Goal: Task Accomplishment & Management: Use online tool/utility

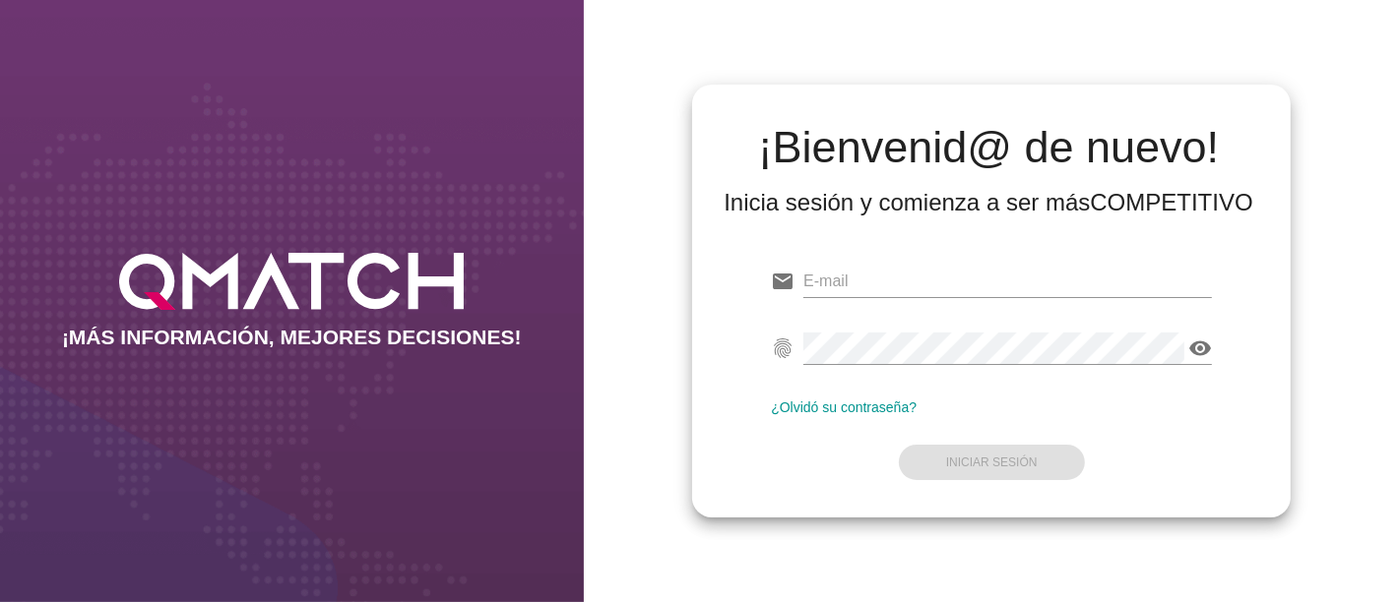
type input "[PERSON_NAME][EMAIL_ADDRESS][PERSON_NAME][DOMAIN_NAME]"
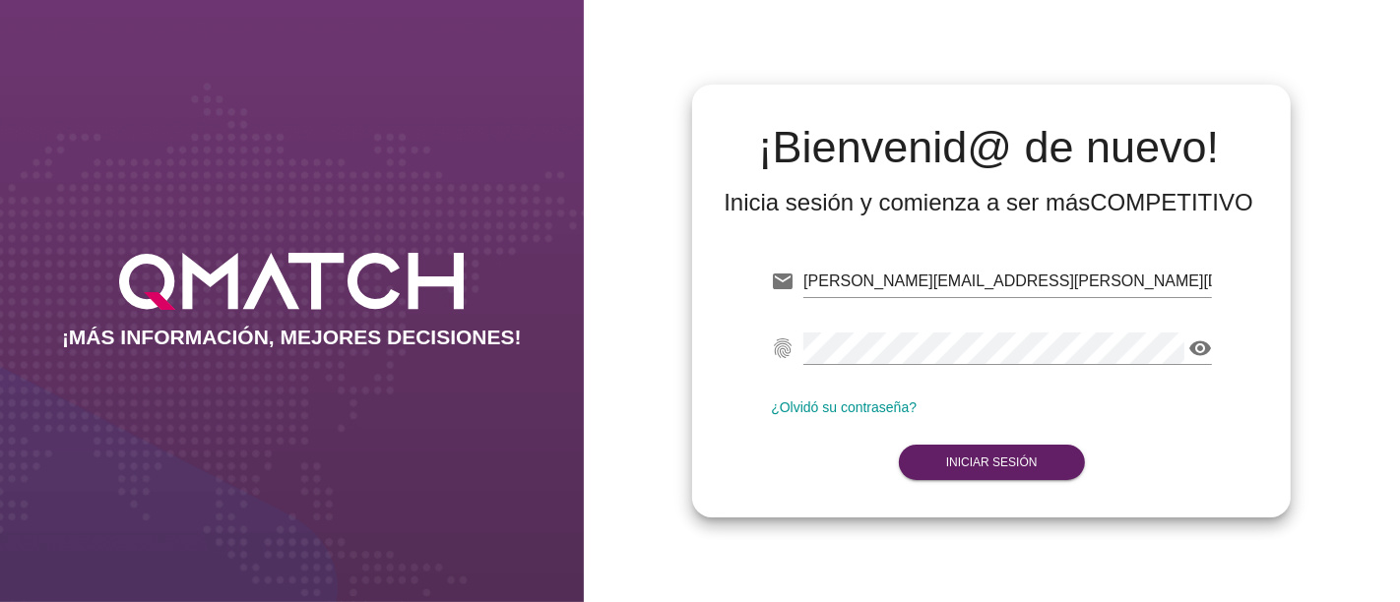
drag, startPoint x: 787, startPoint y: 440, endPoint x: 883, endPoint y: 473, distance: 101.2
click at [787, 440] on form "email [PERSON_NAME][EMAIL_ADDRESS][PERSON_NAME][DOMAIN_NAME] fingerprint visibi…" at bounding box center [991, 370] width 441 height 232
click at [1008, 467] on strong "Iniciar Sesión" at bounding box center [992, 463] width 92 height 14
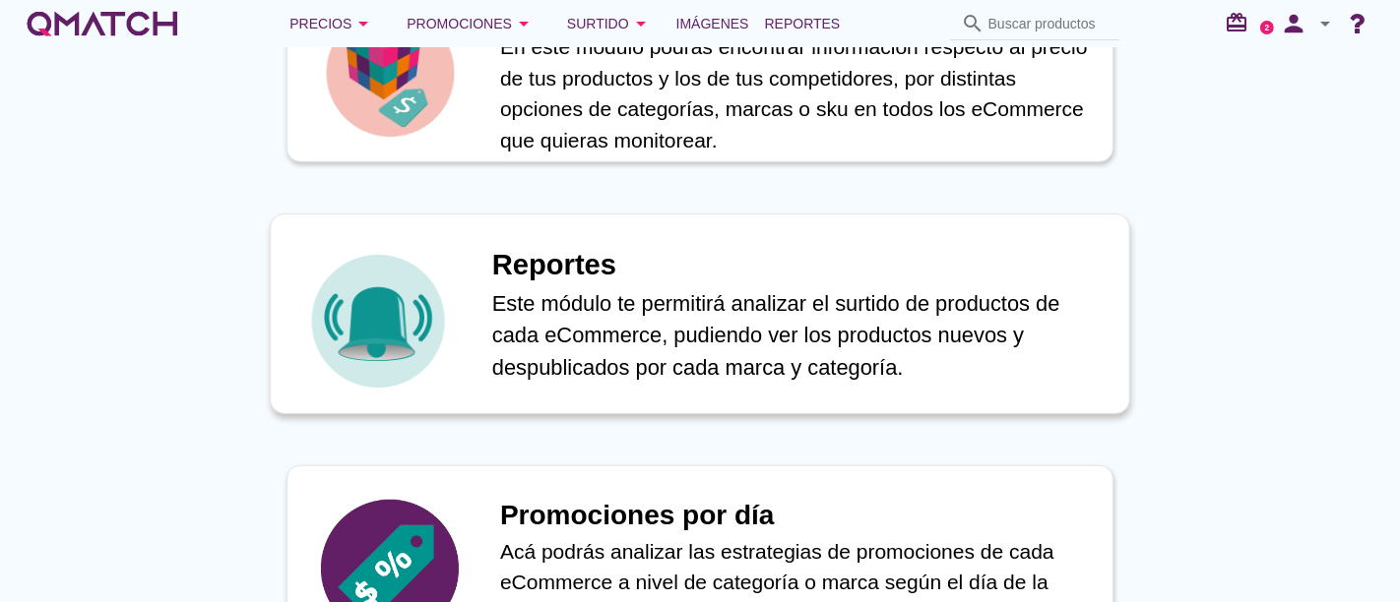
scroll to position [984, 0]
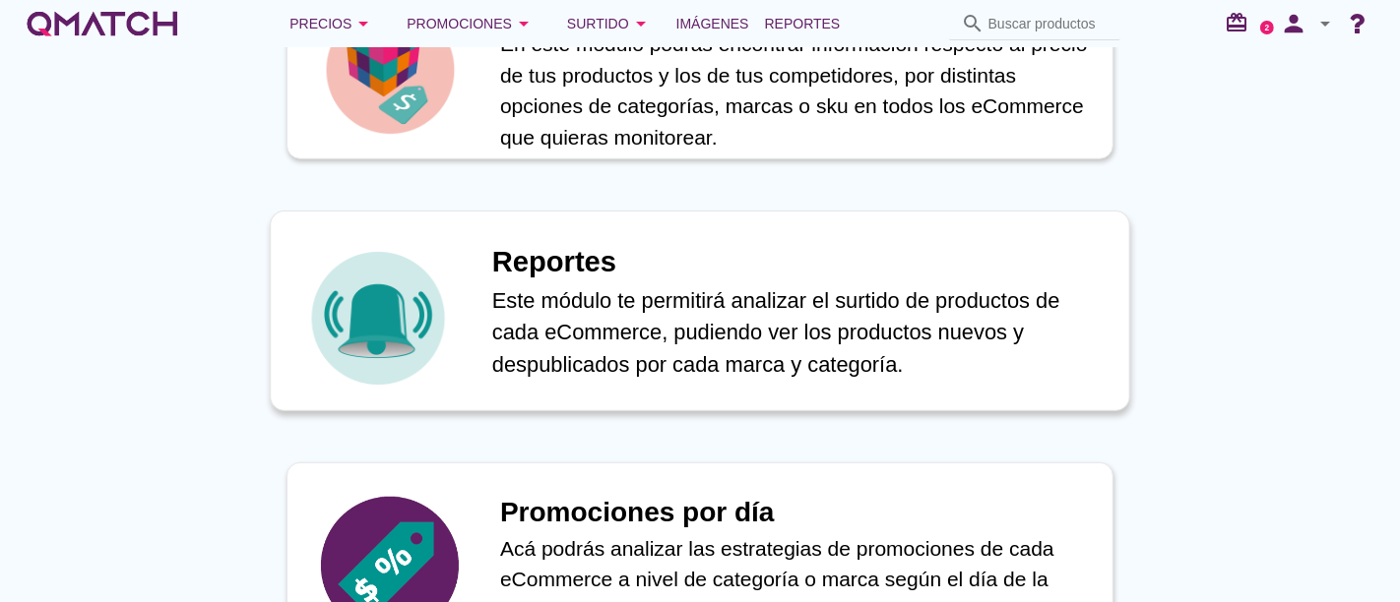
click at [522, 352] on p "Este módulo te permitirá analizar el surtido de productos de cada eCommerce, pu…" at bounding box center [800, 332] width 616 height 96
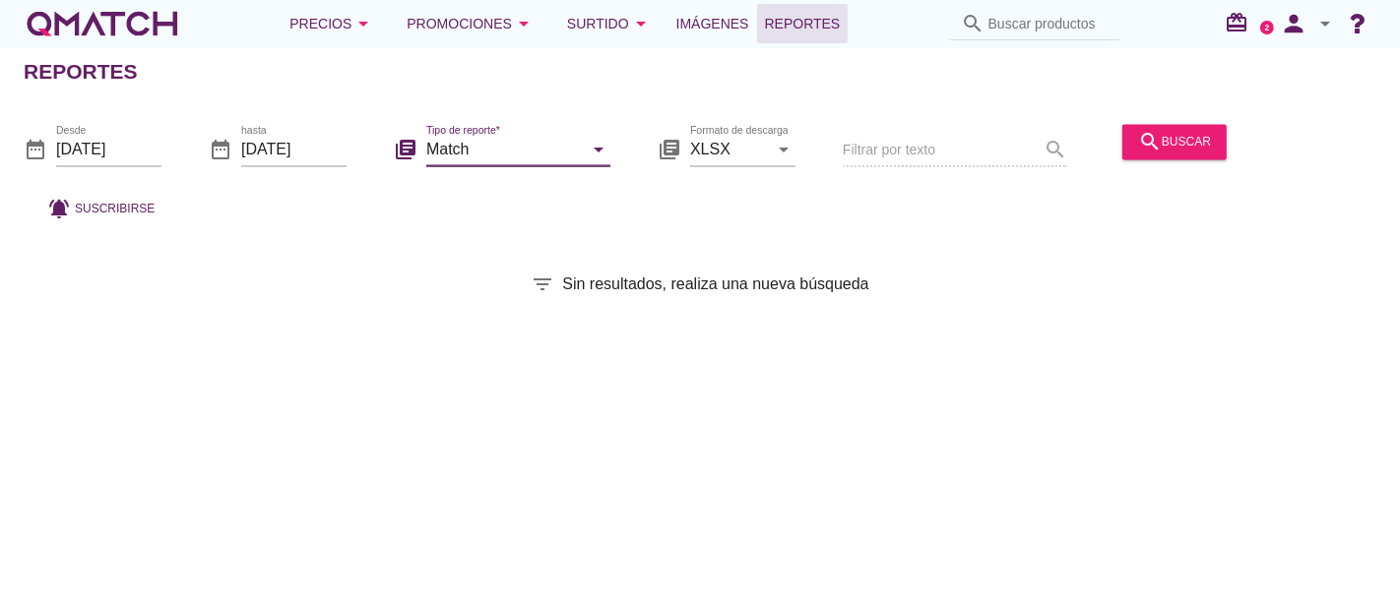
click at [489, 152] on input "Match" at bounding box center [504, 149] width 156 height 31
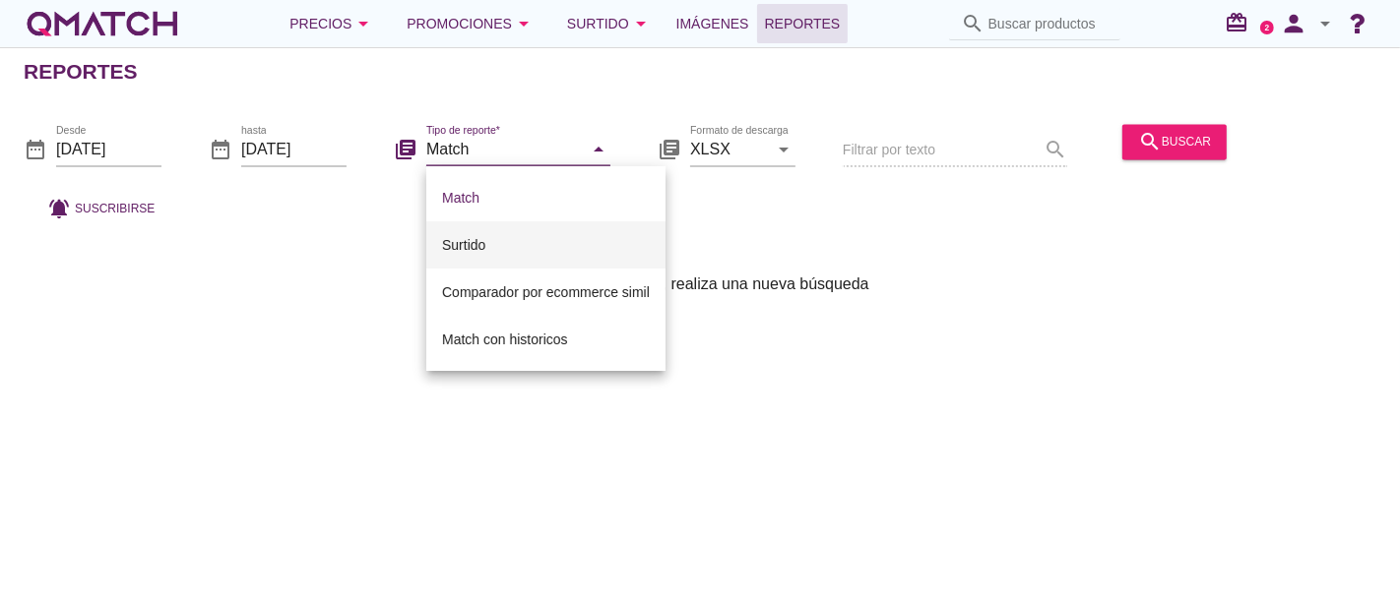
click at [473, 247] on div "Surtido" at bounding box center [546, 245] width 208 height 24
type input "Surtido"
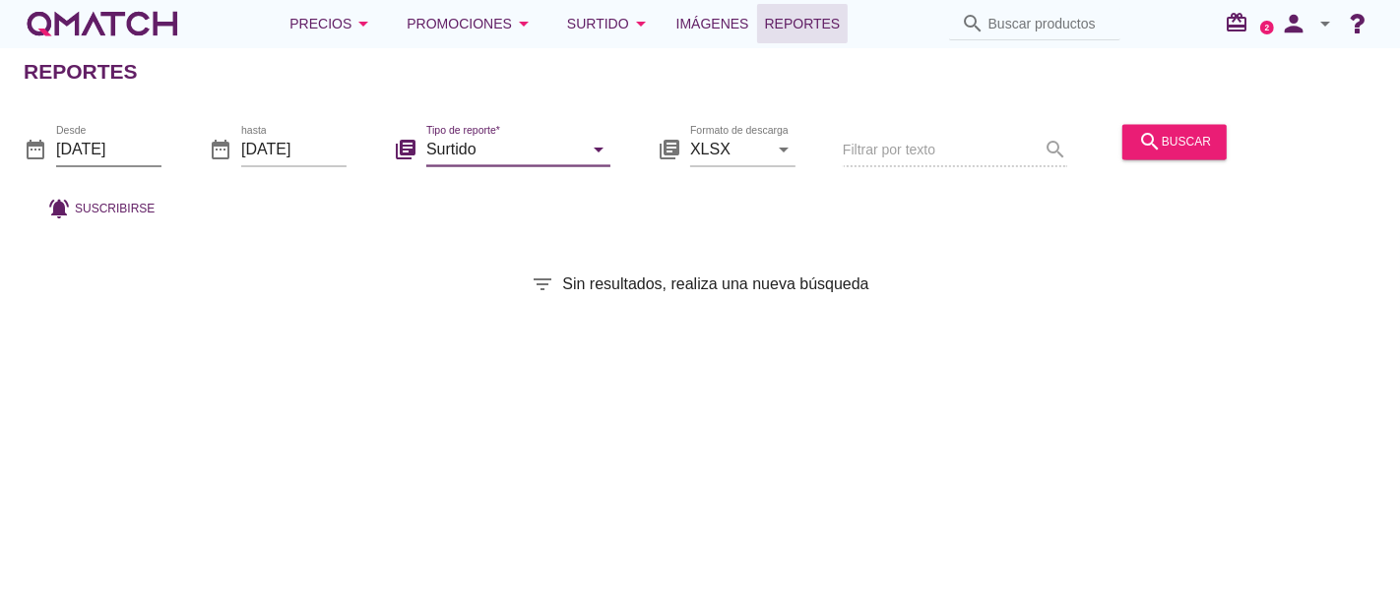
click at [102, 148] on input "[DATE]" at bounding box center [108, 149] width 105 height 31
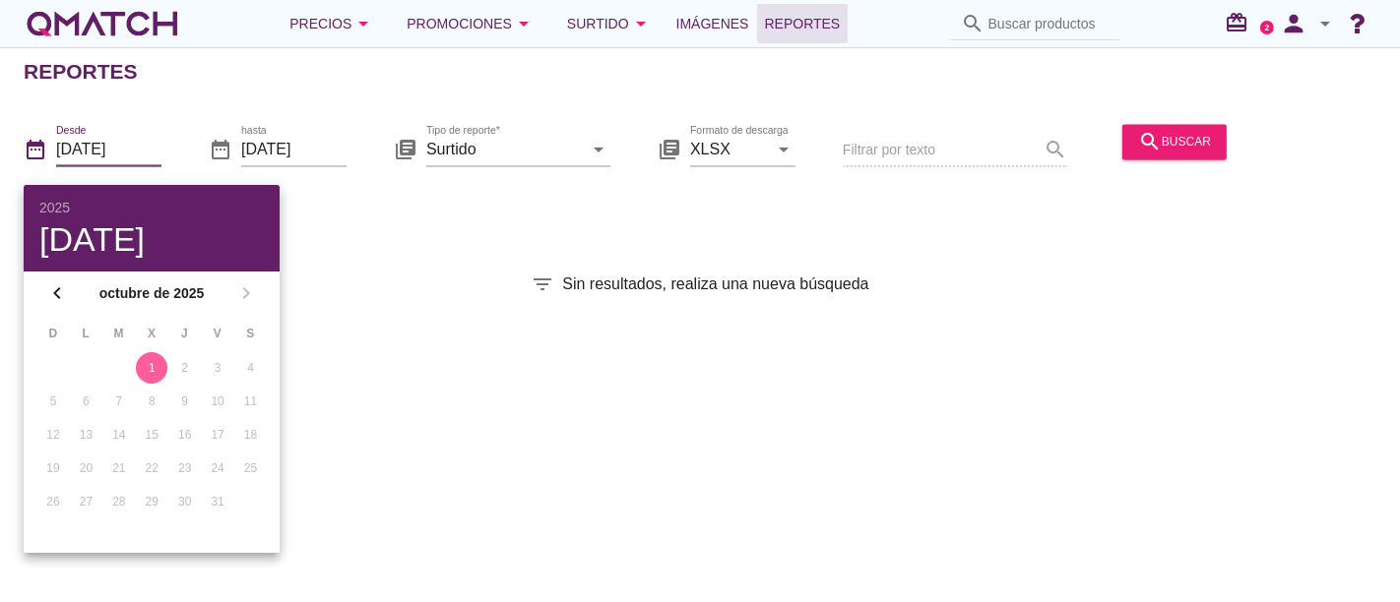
click at [152, 372] on div "1" at bounding box center [151, 368] width 31 height 18
click at [1185, 145] on div "search buscar" at bounding box center [1174, 142] width 73 height 24
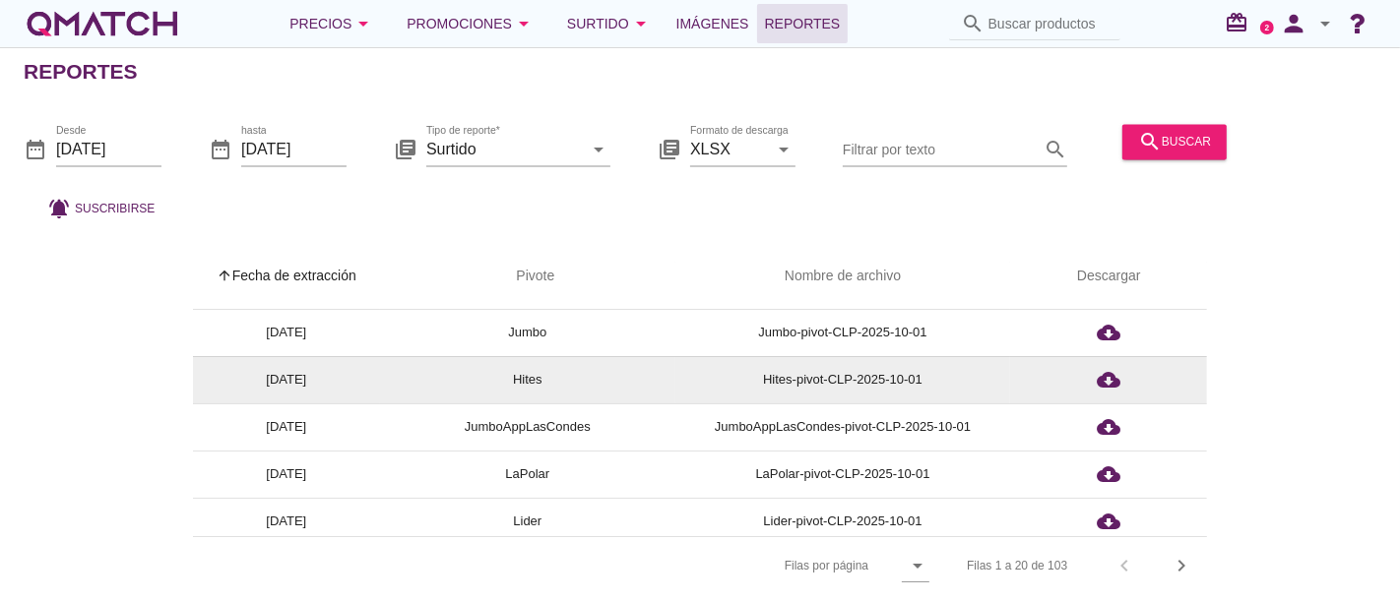
scroll to position [218, 0]
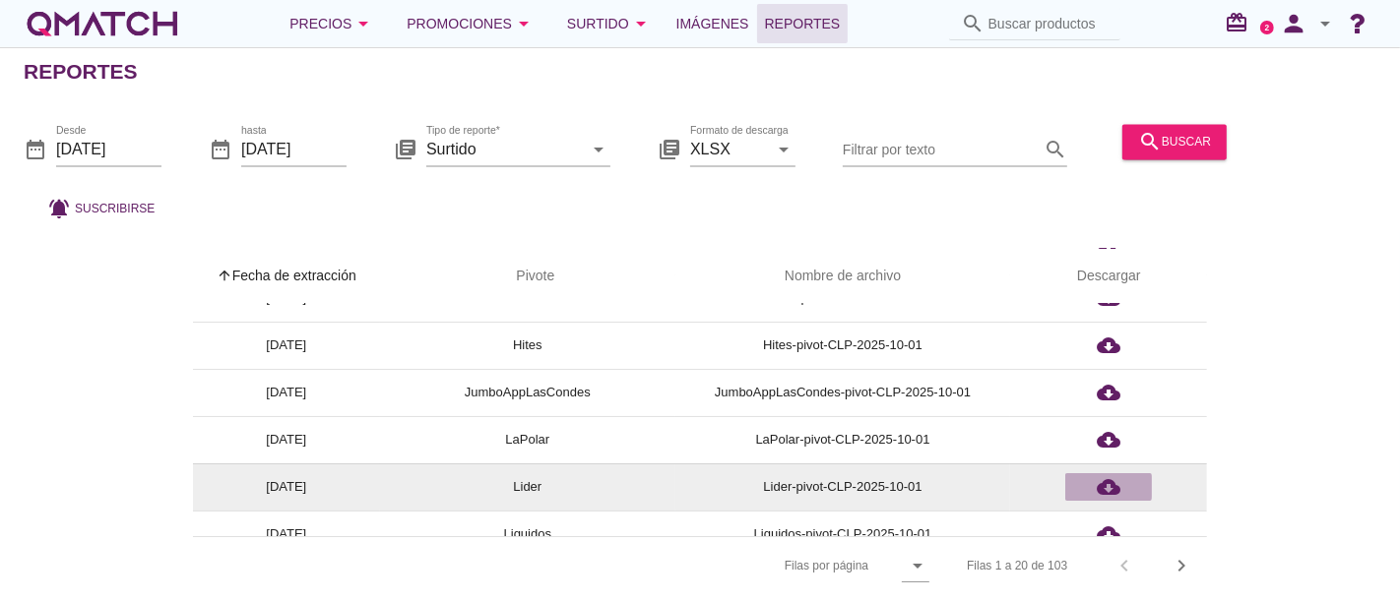
click at [1118, 483] on icon "cloud_download" at bounding box center [1108, 487] width 24 height 24
